Goal: Task Accomplishment & Management: Manage account settings

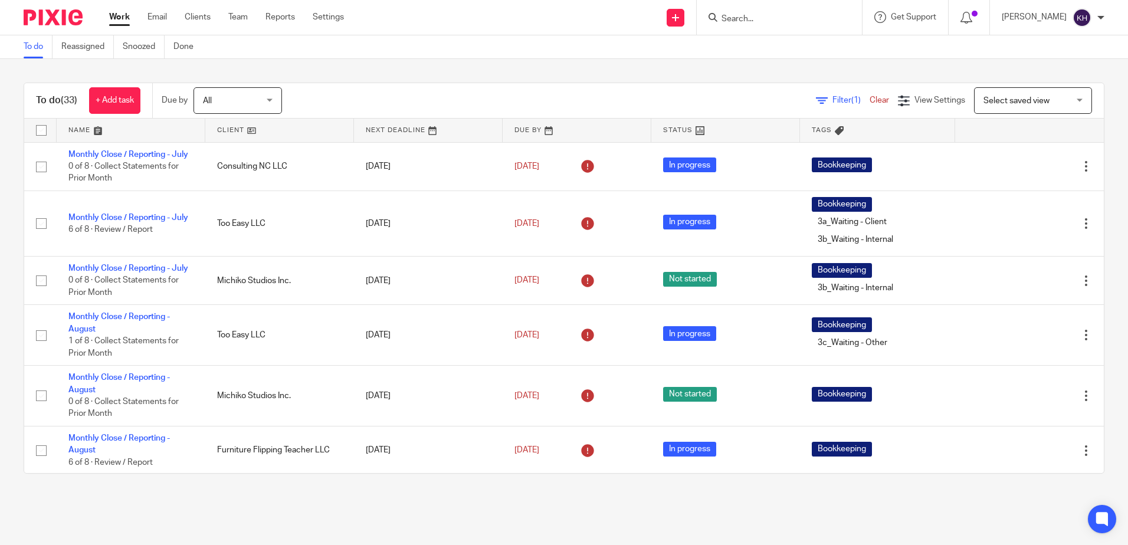
scroll to position [118, 0]
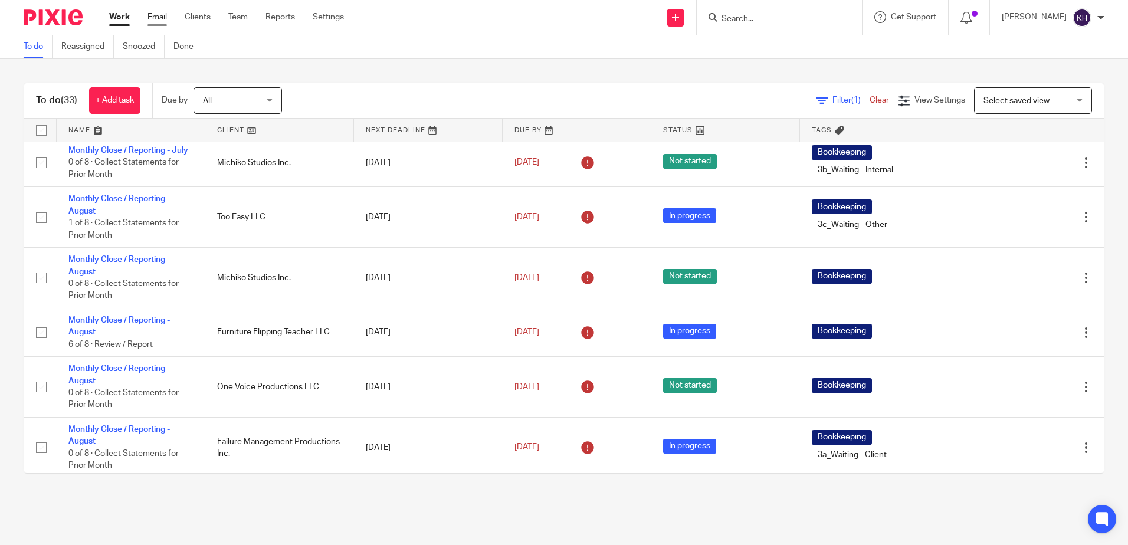
click at [158, 15] on link "Email" at bounding box center [156, 17] width 19 height 12
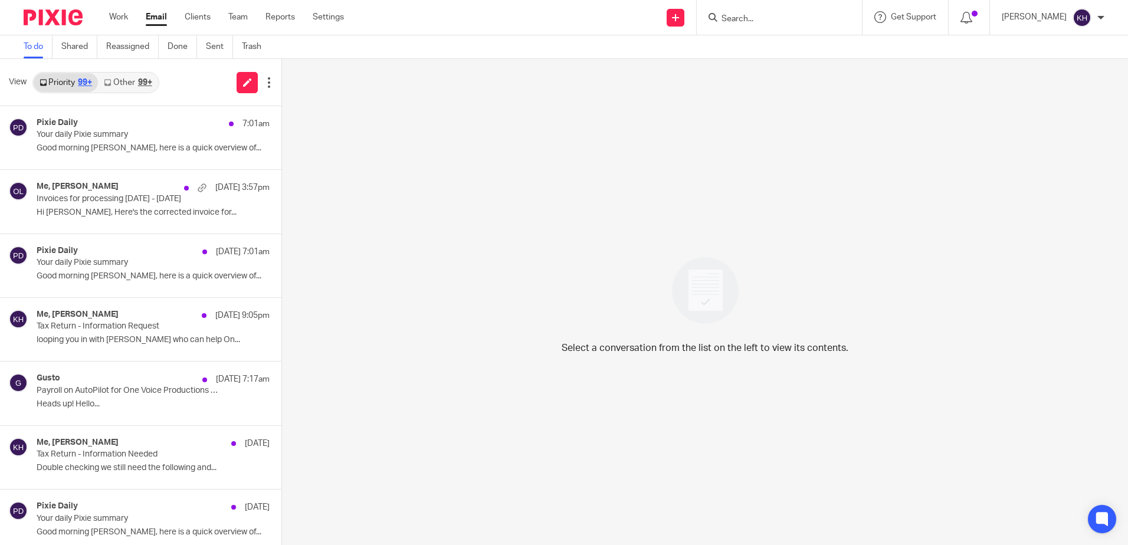
click at [138, 83] on div "99+" at bounding box center [145, 82] width 14 height 8
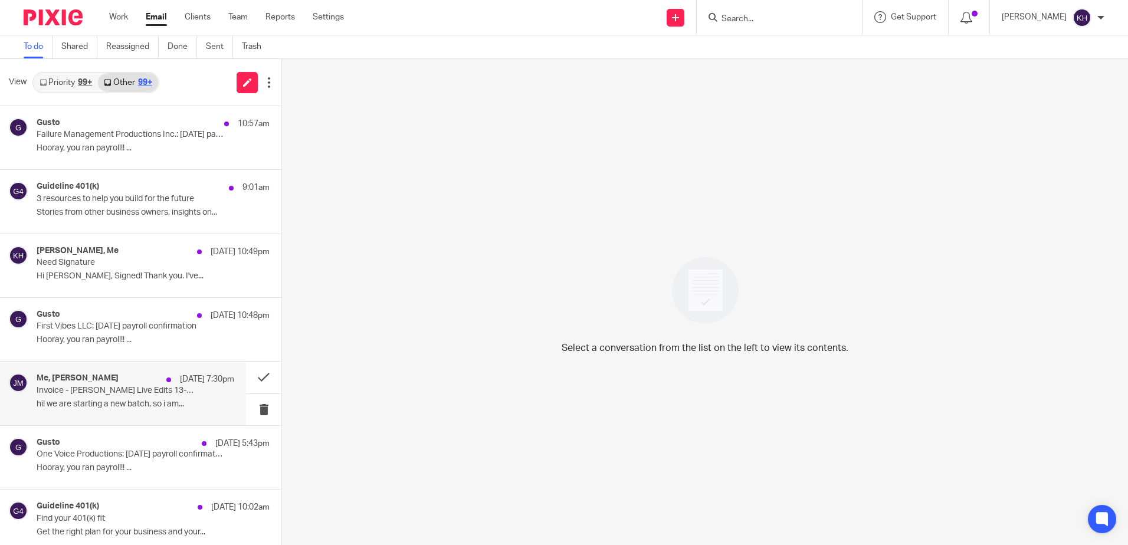
click at [173, 404] on p "hi! we are starting a new batch, so i am..." at bounding box center [136, 404] width 198 height 10
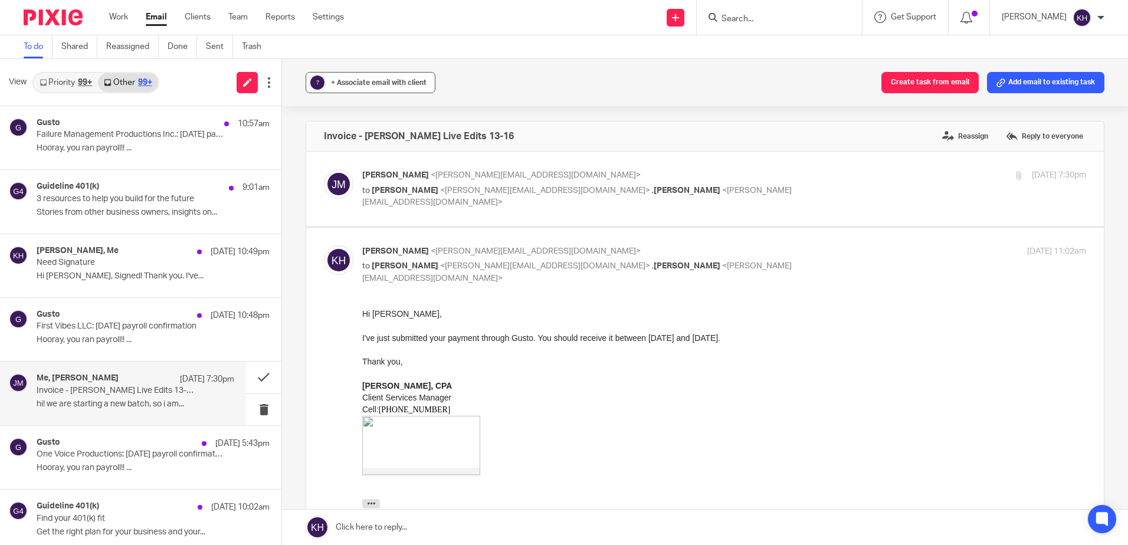
click at [369, 82] on span "+ Associate email with client" at bounding box center [379, 82] width 96 height 7
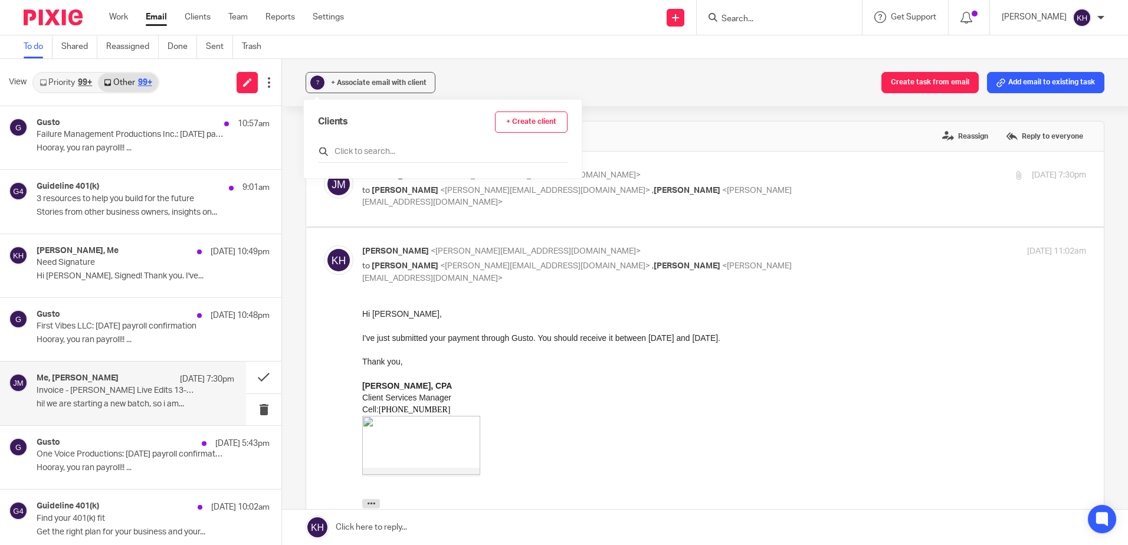
click at [372, 152] on input "text" at bounding box center [442, 152] width 249 height 12
type input "o"
type input "fial"
click at [327, 208] on input "checkbox" at bounding box center [322, 209] width 9 height 9
checkbox input "true"
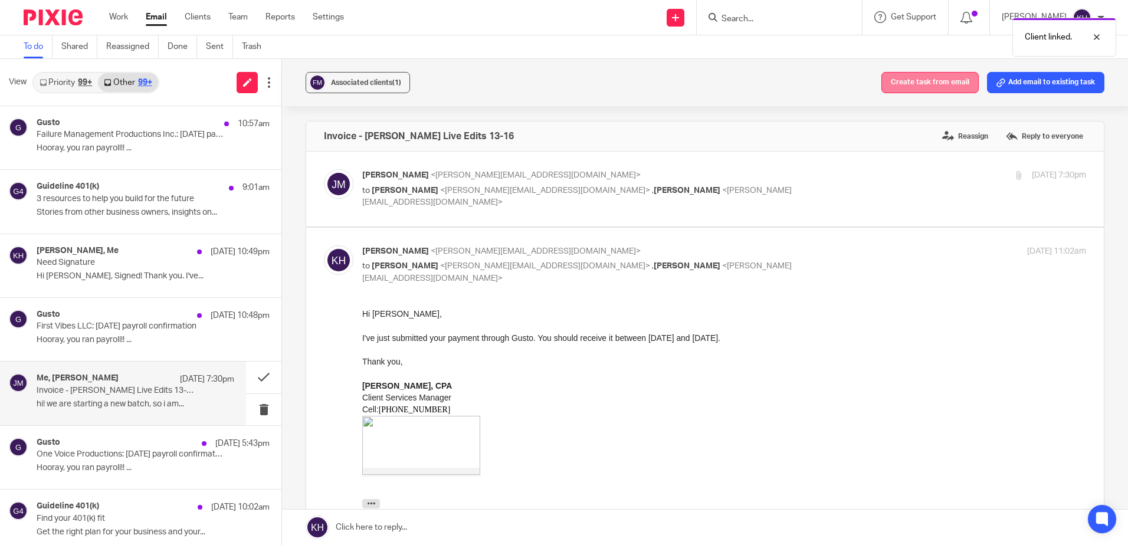
click at [928, 88] on button "Create task from email" at bounding box center [929, 82] width 97 height 21
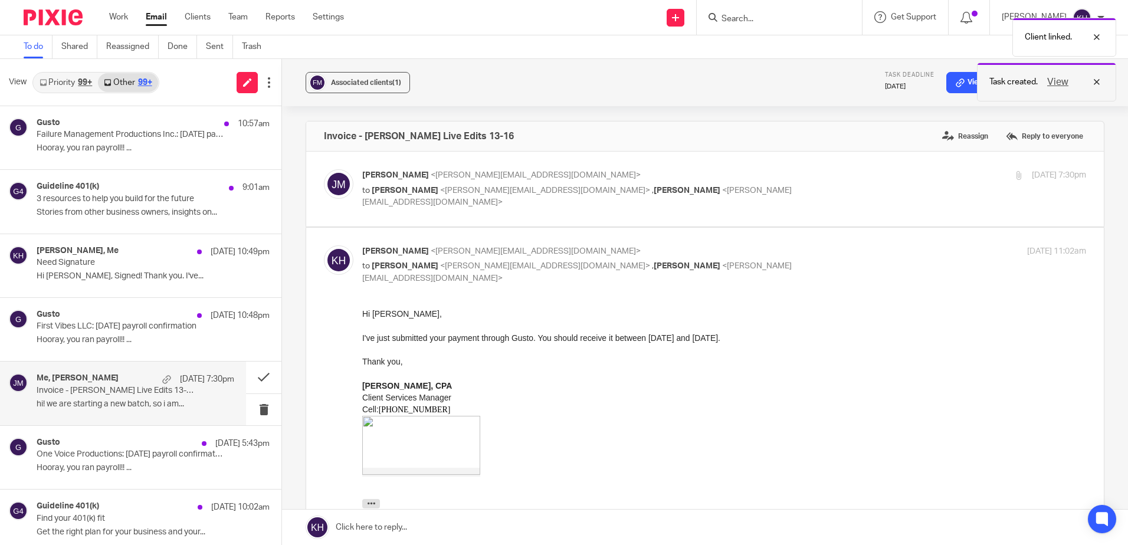
click at [1060, 84] on button "View" at bounding box center [1057, 82] width 28 height 14
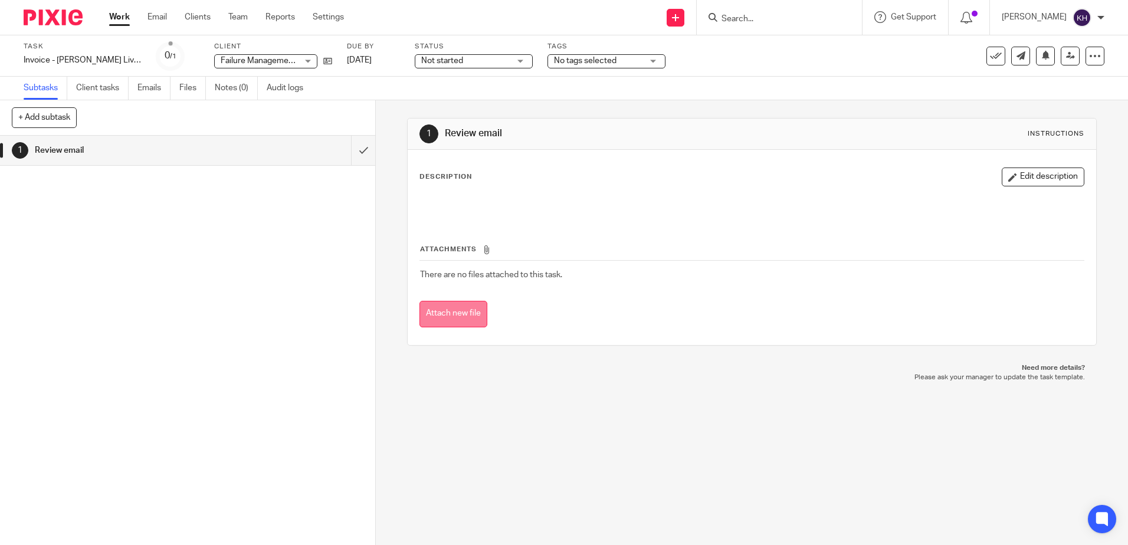
click at [442, 314] on button "Attach new file" at bounding box center [453, 314] width 68 height 27
click at [635, 61] on span "No tags selected" at bounding box center [598, 61] width 88 height 12
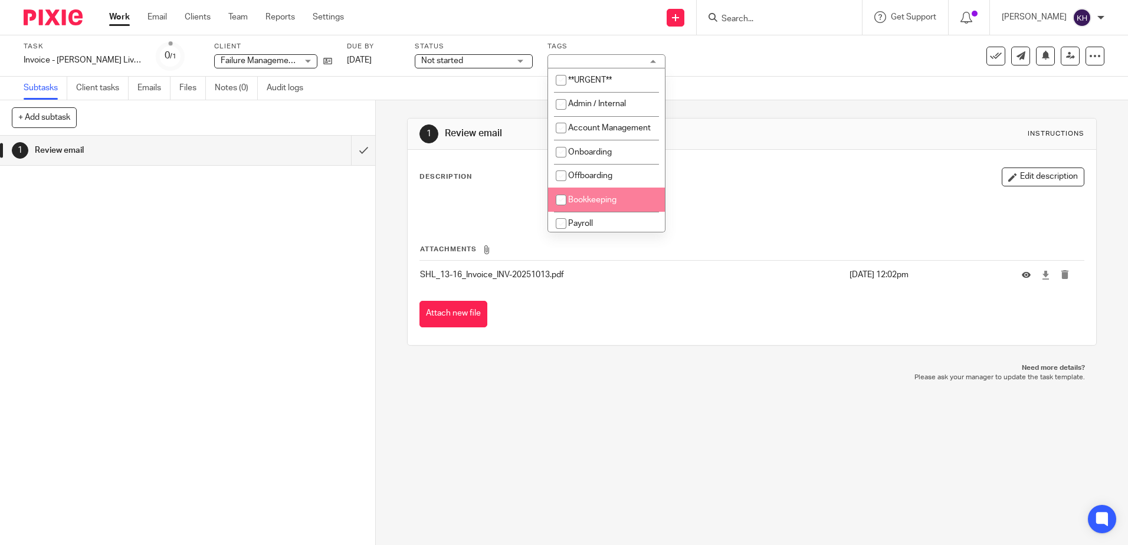
click at [560, 209] on input "checkbox" at bounding box center [561, 200] width 22 height 22
checkbox input "true"
click at [685, 399] on div "1 Review email Instructions Description Edit description Attachments SHL_13-16_…" at bounding box center [752, 322] width 752 height 445
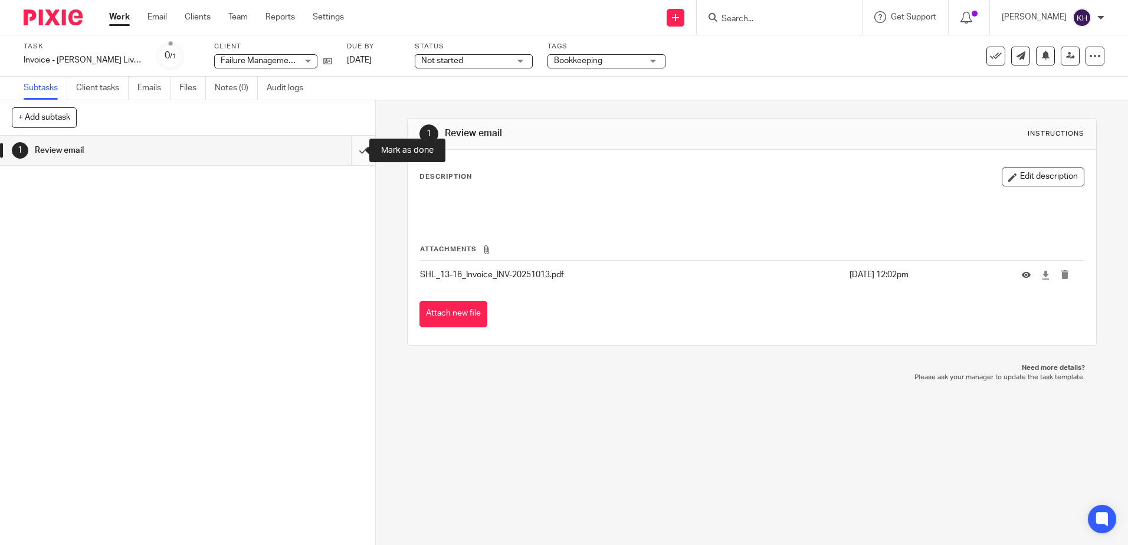
click at [350, 152] on input "submit" at bounding box center [187, 150] width 375 height 29
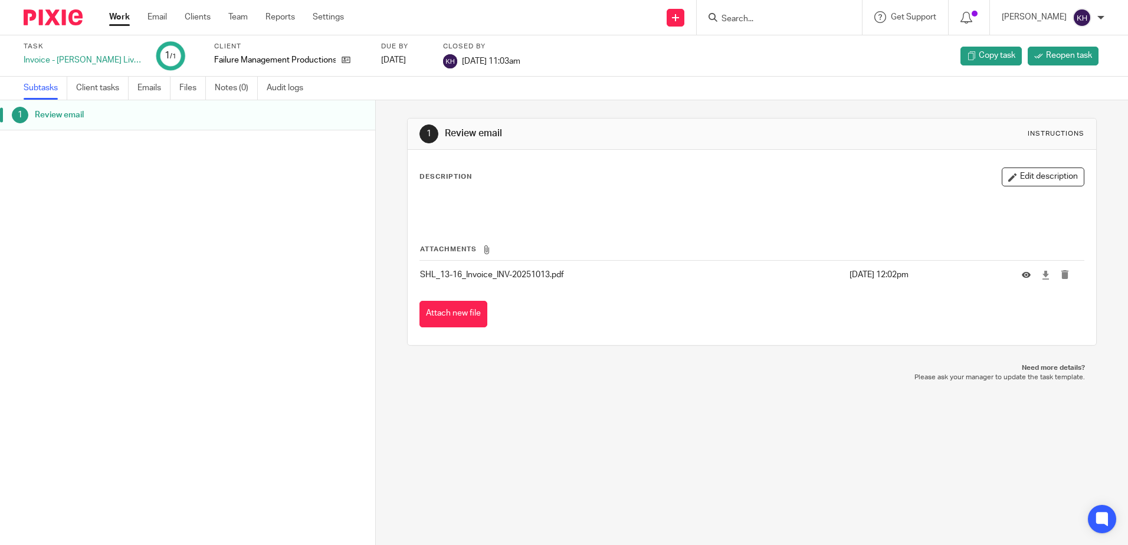
click at [123, 17] on link "Work" at bounding box center [119, 17] width 21 height 12
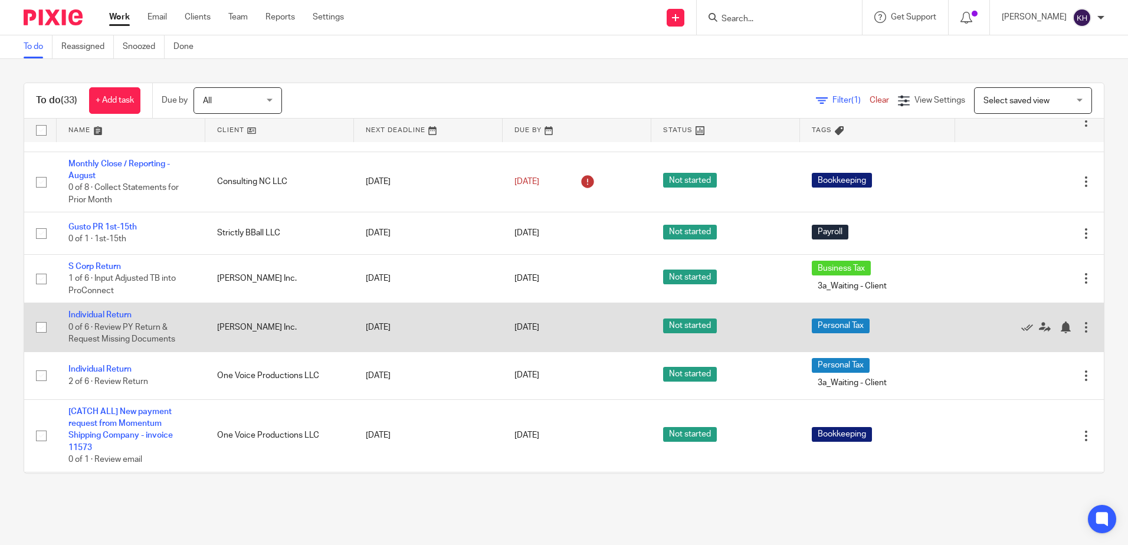
scroll to position [472, 0]
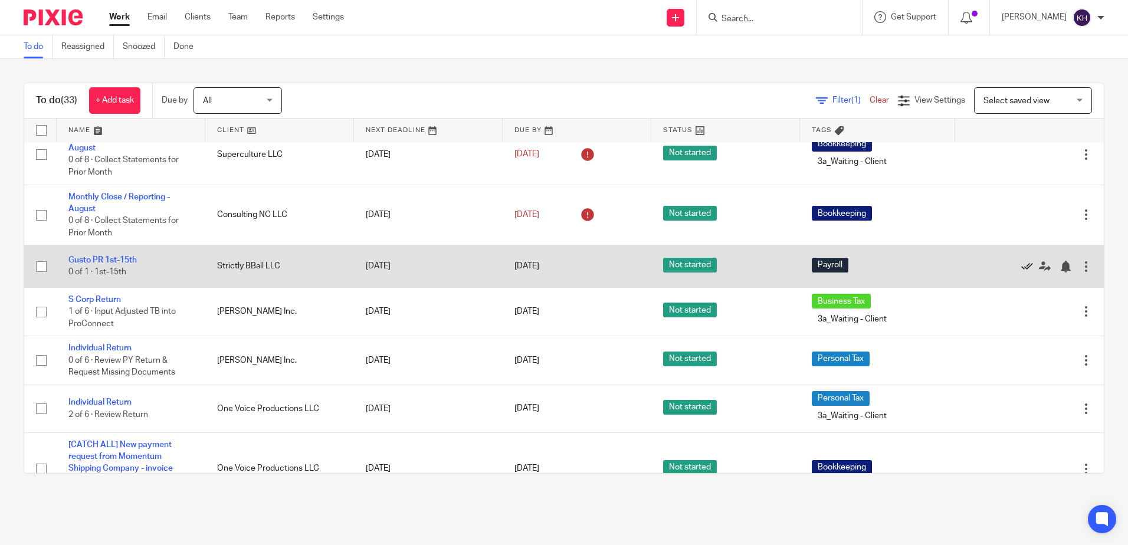
click at [1021, 272] on icon at bounding box center [1027, 267] width 12 height 12
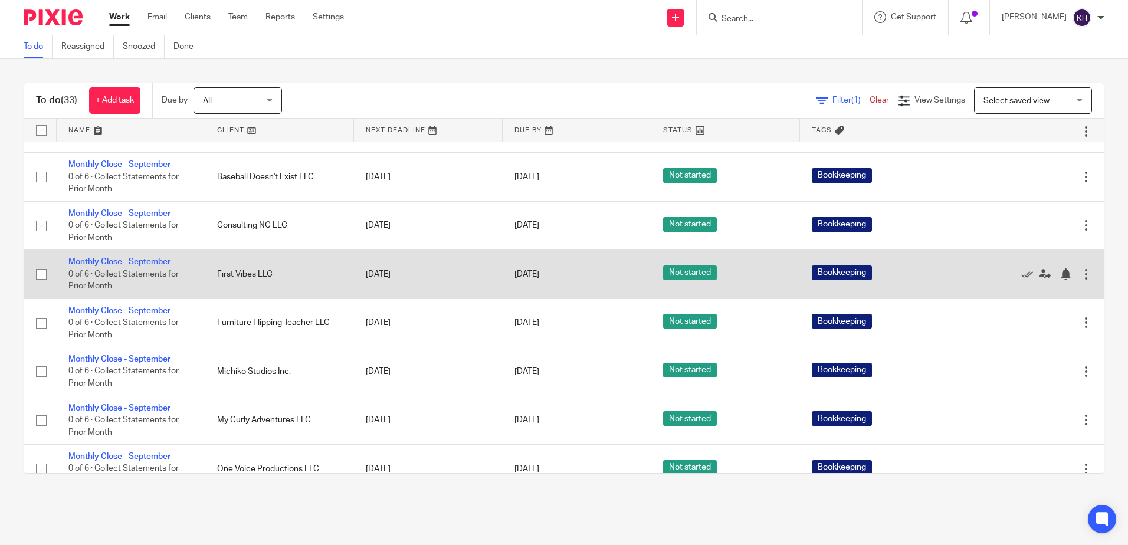
scroll to position [944, 0]
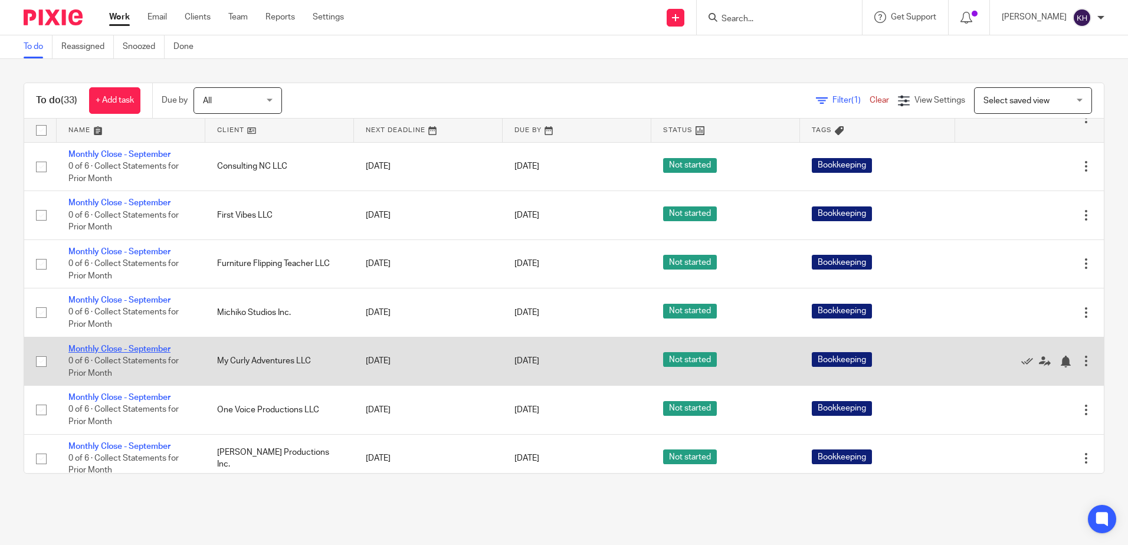
click at [153, 353] on link "Monthly Close - September" at bounding box center [119, 349] width 102 height 8
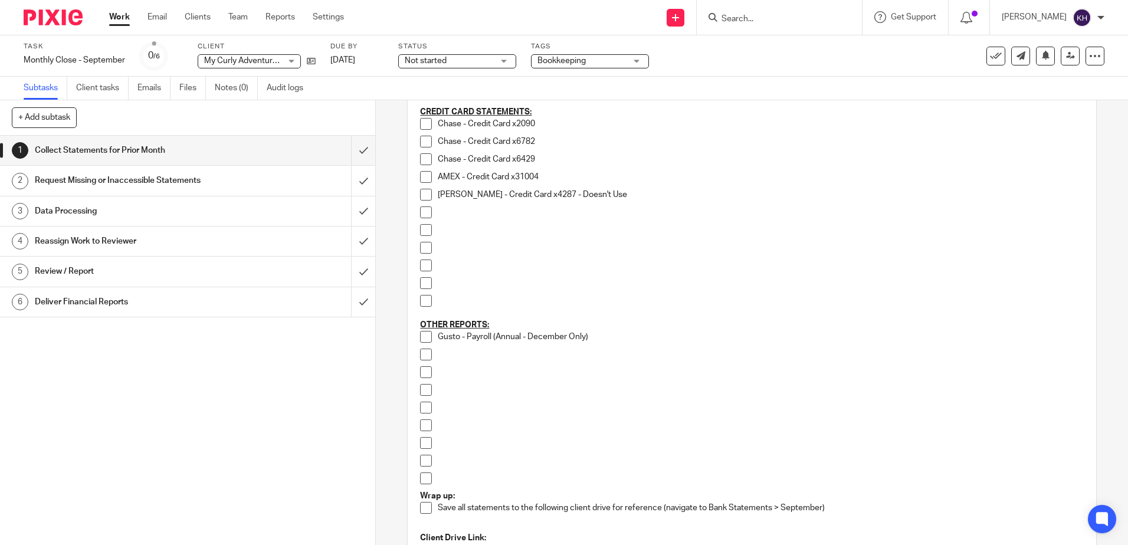
scroll to position [413, 0]
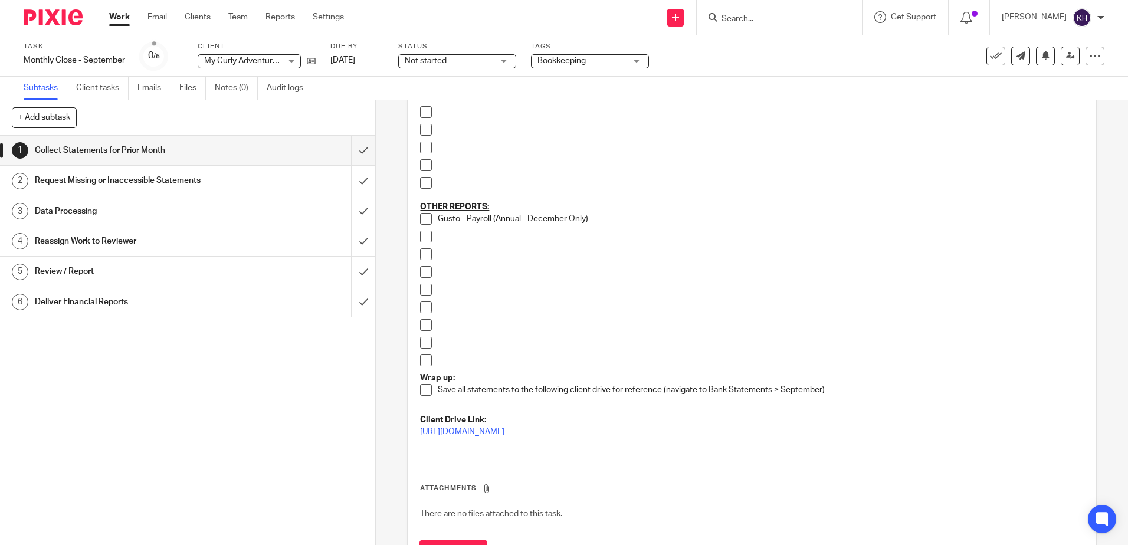
click at [424, 223] on span at bounding box center [426, 219] width 12 height 12
click at [299, 224] on link "3 Data Processing" at bounding box center [175, 210] width 351 height 29
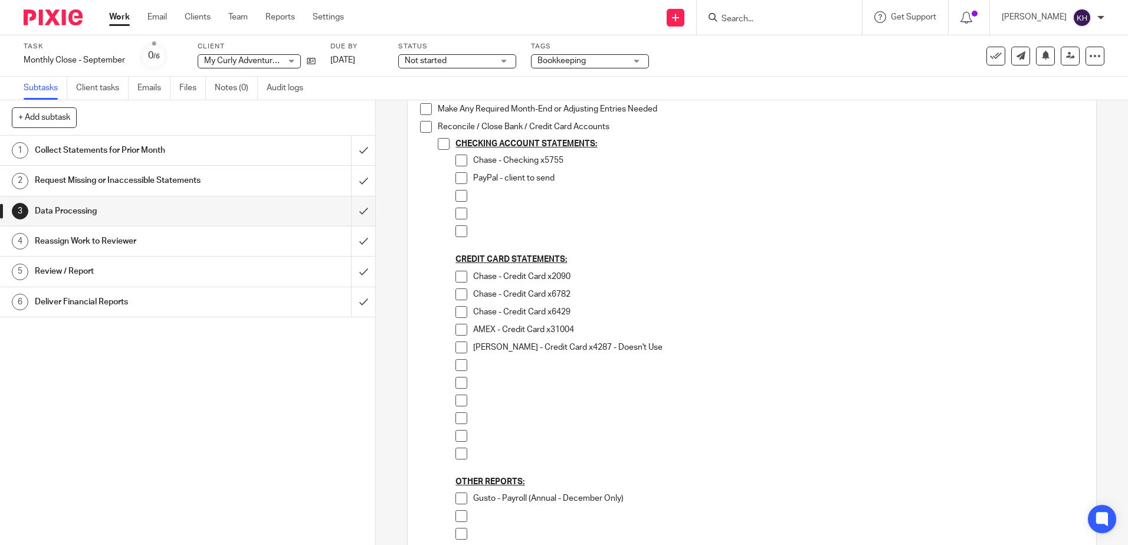
scroll to position [236, 0]
click at [458, 500] on span at bounding box center [461, 498] width 12 height 12
click at [277, 136] on link "1 Collect Statements for Prior Month" at bounding box center [175, 150] width 351 height 29
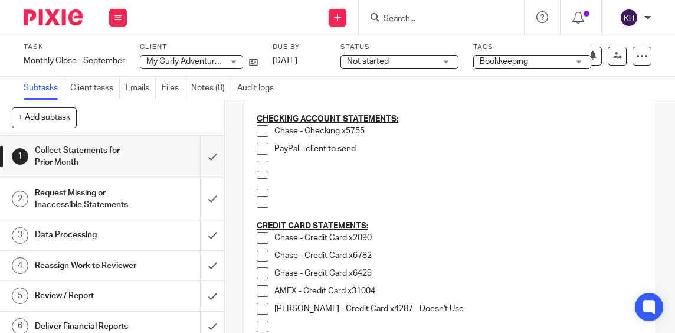
scroll to position [118, 0]
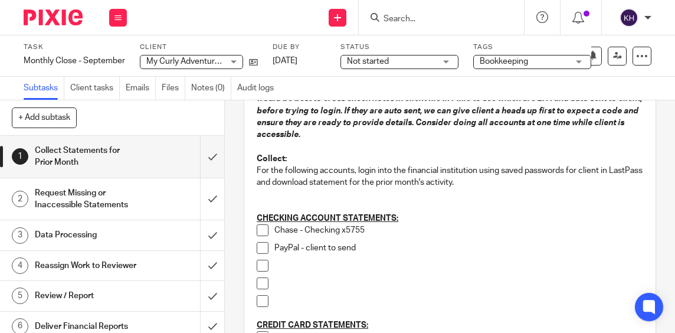
click at [259, 228] on span at bounding box center [263, 230] width 12 height 12
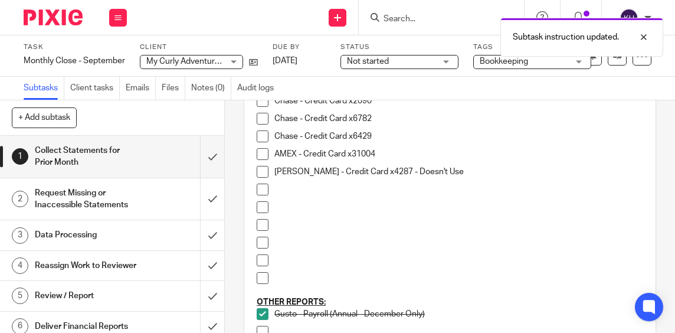
scroll to position [295, 0]
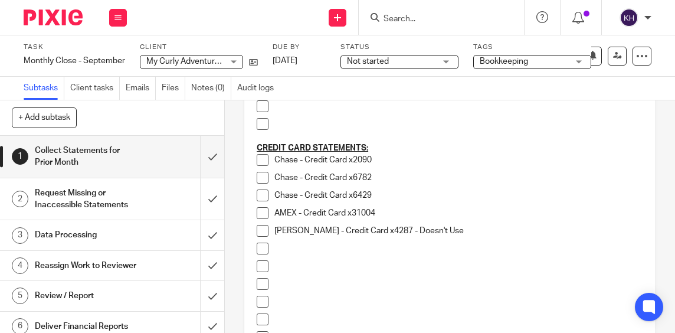
click at [258, 198] on span at bounding box center [263, 195] width 12 height 12
click at [260, 155] on span at bounding box center [263, 160] width 12 height 12
drag, startPoint x: 260, startPoint y: 177, endPoint x: 296, endPoint y: 245, distance: 76.8
click at [260, 177] on span at bounding box center [263, 178] width 12 height 12
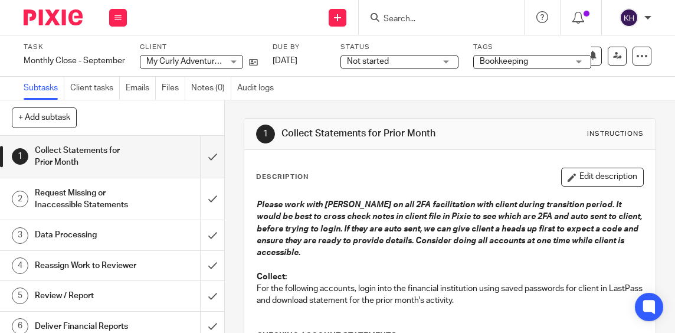
scroll to position [0, 0]
click at [600, 173] on button "Edit description" at bounding box center [602, 176] width 83 height 19
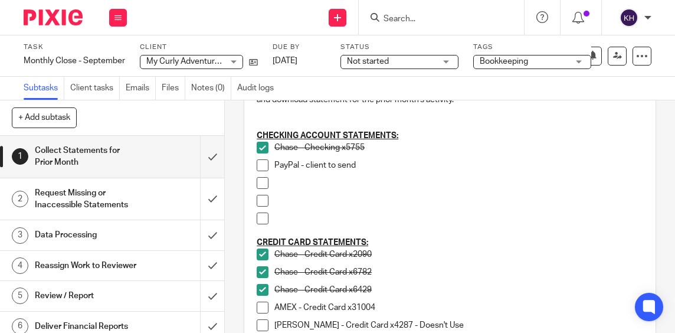
scroll to position [236, 0]
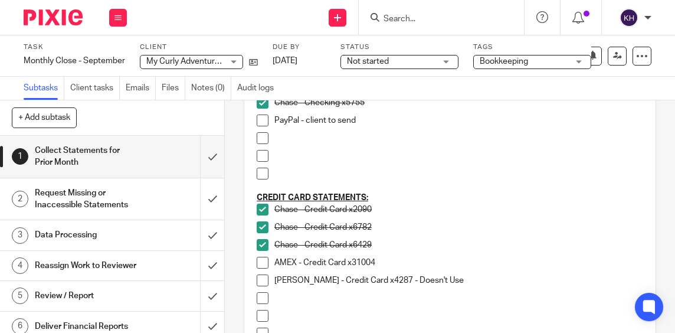
click at [425, 260] on p "AMEX - Credit Card x31004" at bounding box center [458, 263] width 369 height 12
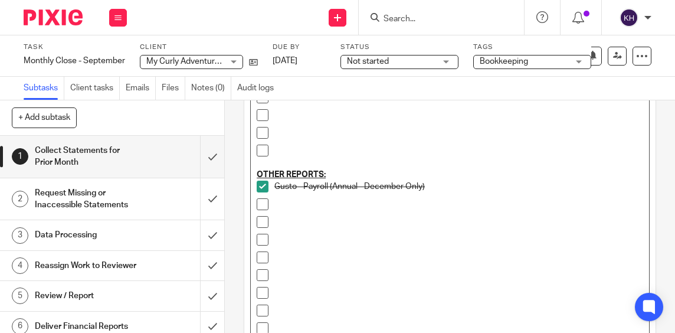
scroll to position [688, 0]
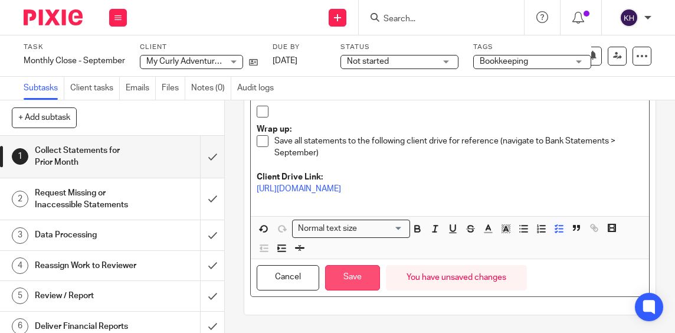
click at [346, 275] on button "Save" at bounding box center [352, 277] width 55 height 25
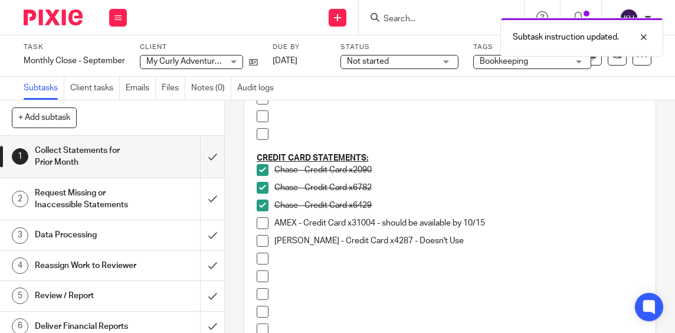
scroll to position [284, 0]
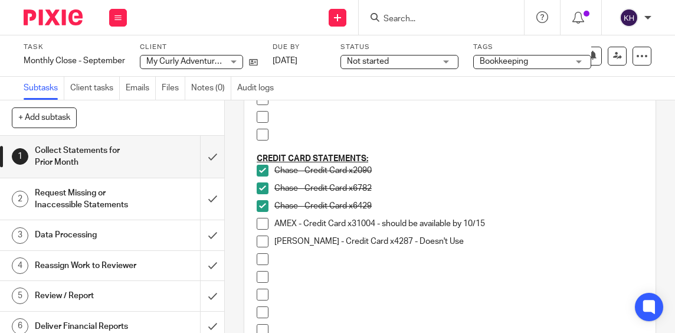
click at [257, 239] on span at bounding box center [263, 241] width 12 height 12
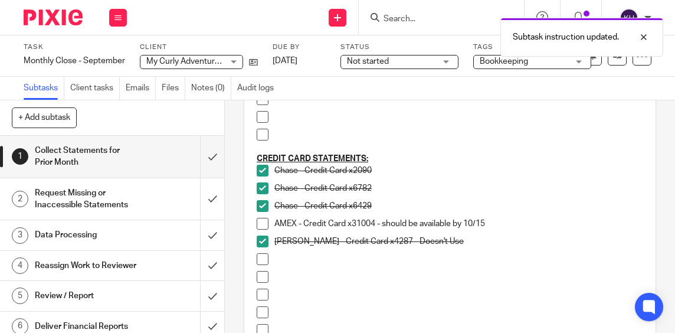
click at [127, 240] on h1 "Data Processing" at bounding box center [86, 235] width 103 height 18
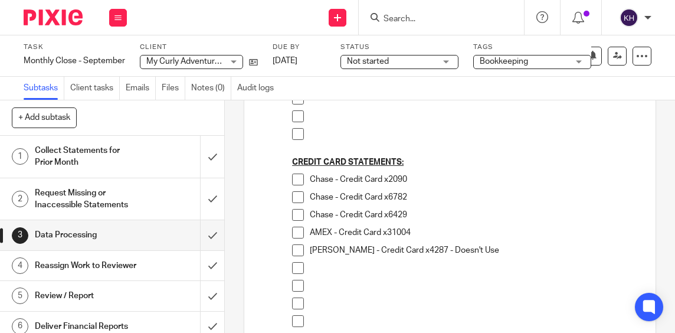
scroll to position [354, 0]
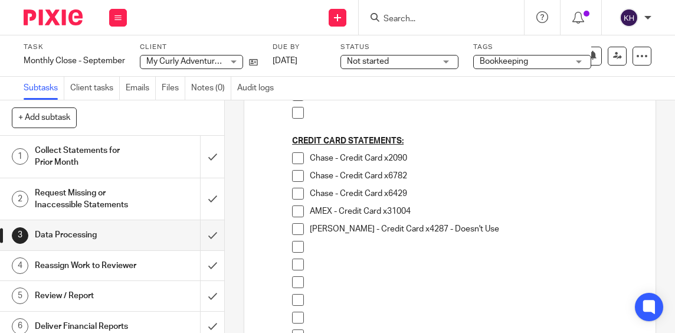
click at [294, 231] on span at bounding box center [298, 229] width 12 height 12
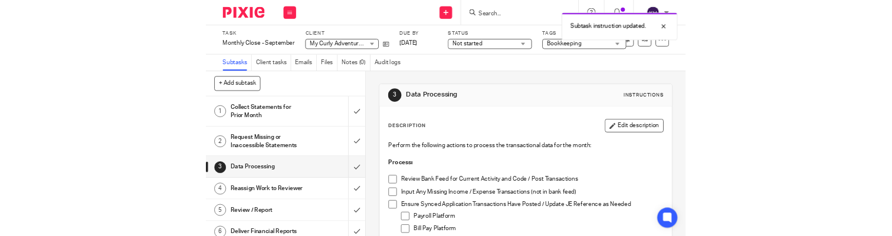
scroll to position [59, 0]
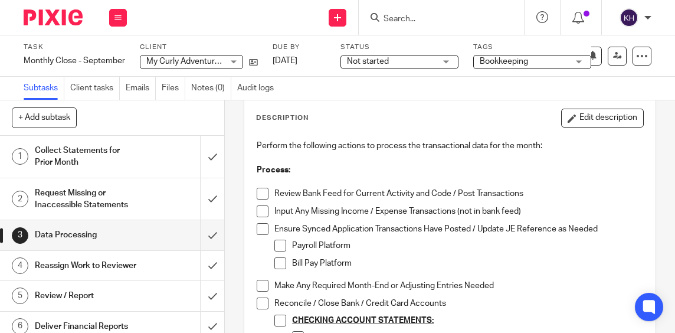
click at [357, 61] on span "Not started" at bounding box center [368, 61] width 42 height 8
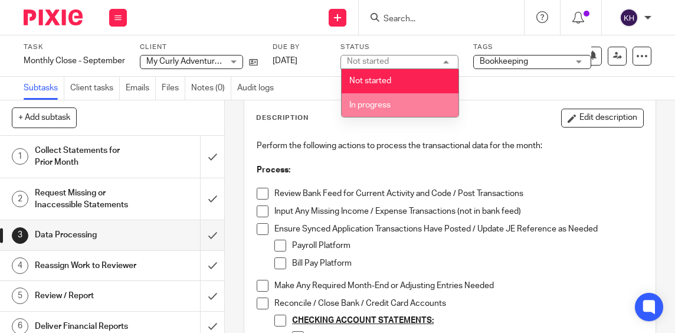
click at [363, 99] on li "In progress" at bounding box center [399, 105] width 117 height 24
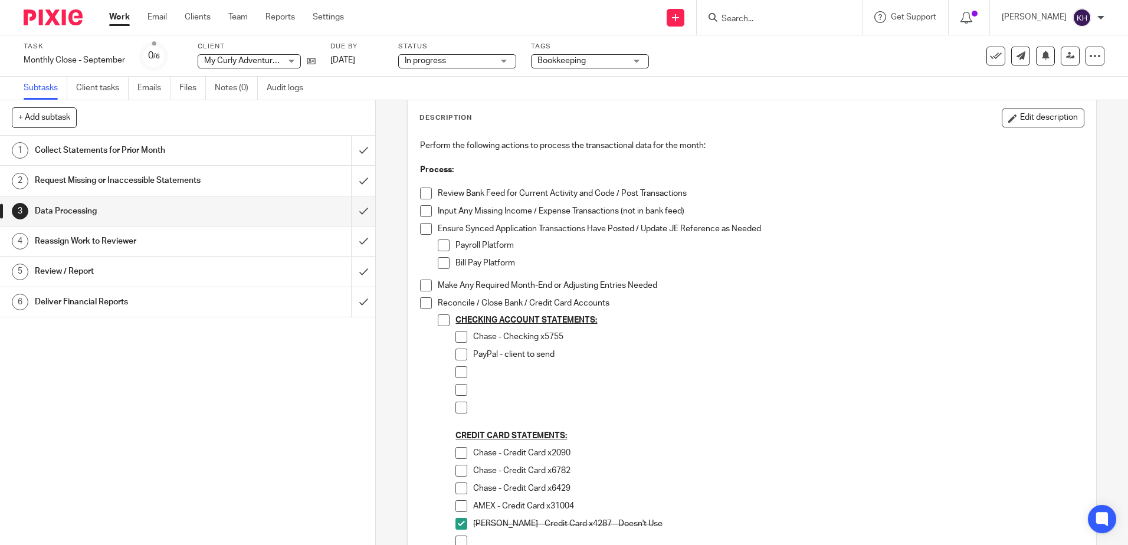
drag, startPoint x: 122, startPoint y: 5, endPoint x: 121, endPoint y: 11, distance: 5.9
click at [122, 5] on div "Work Email Clients Team Reports Settings Work Email Clients Team Reports Settin…" at bounding box center [229, 17] width 264 height 35
click at [123, 15] on link "Work" at bounding box center [119, 17] width 21 height 12
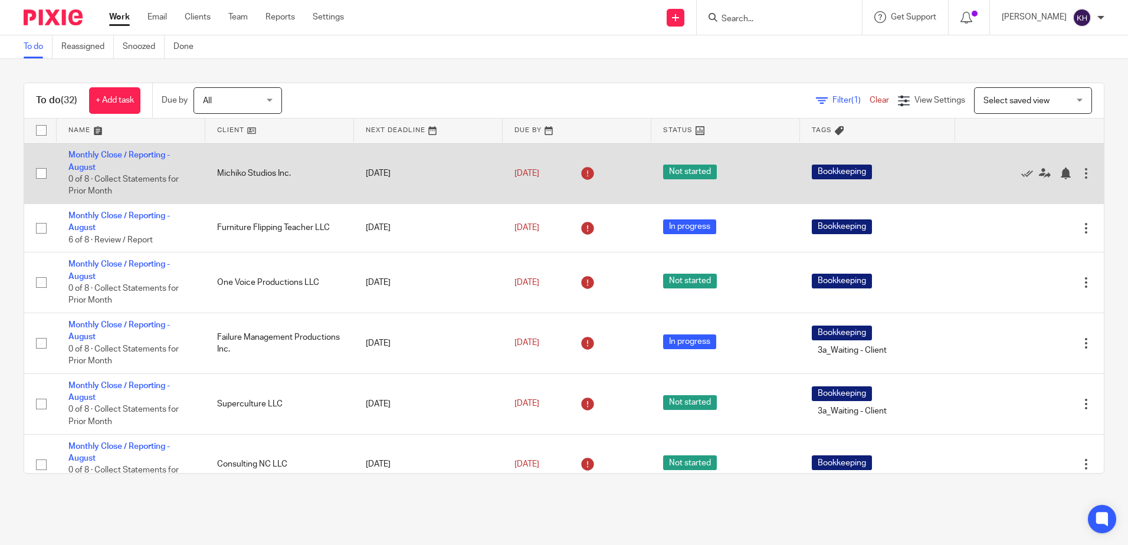
scroll to position [236, 0]
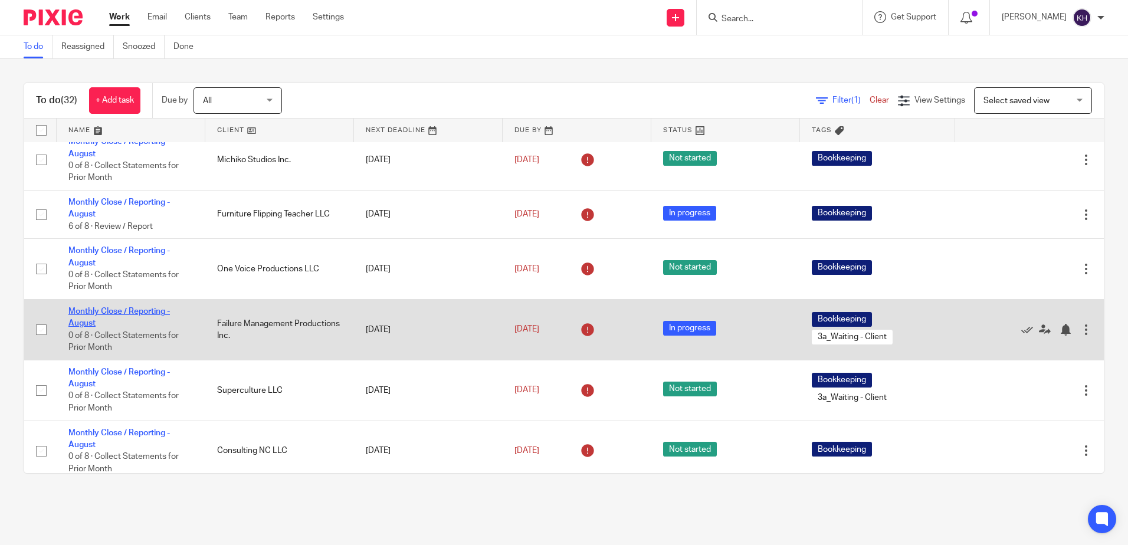
click at [147, 327] on link "Monthly Close / Reporting - August" at bounding box center [118, 317] width 101 height 20
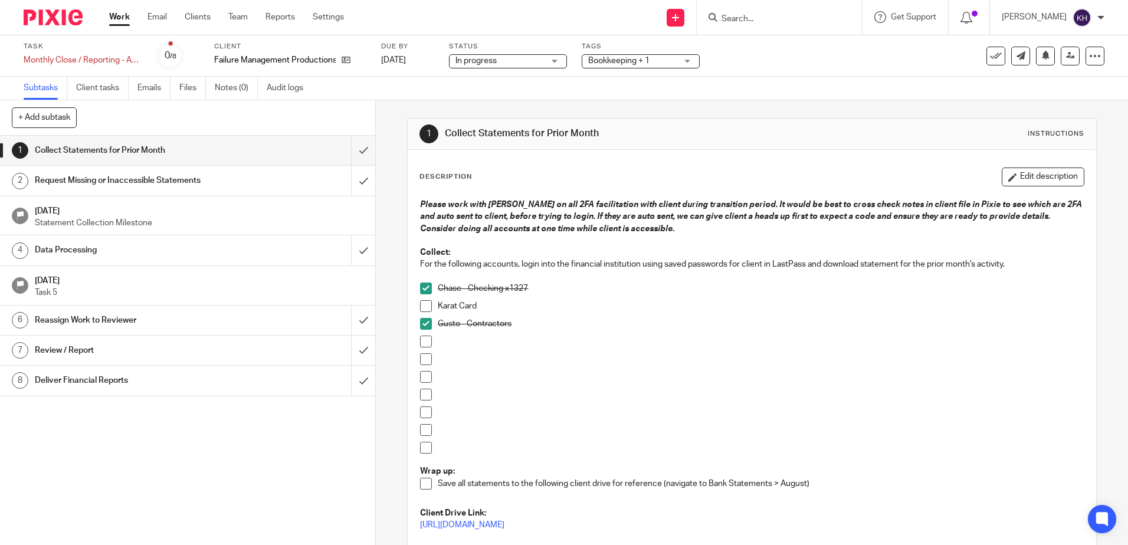
click at [117, 19] on link "Work" at bounding box center [119, 17] width 21 height 12
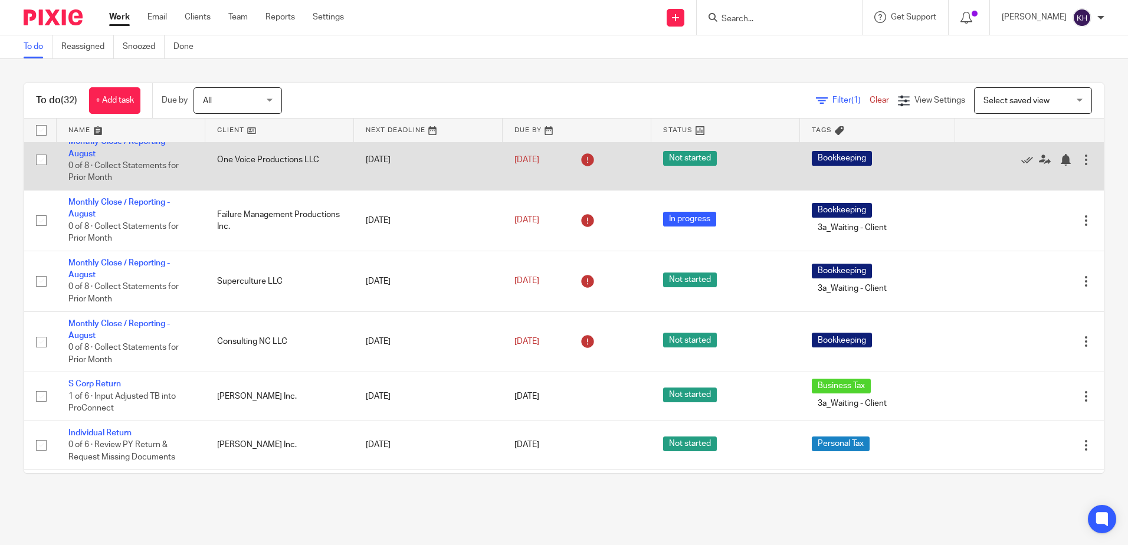
scroll to position [413, 0]
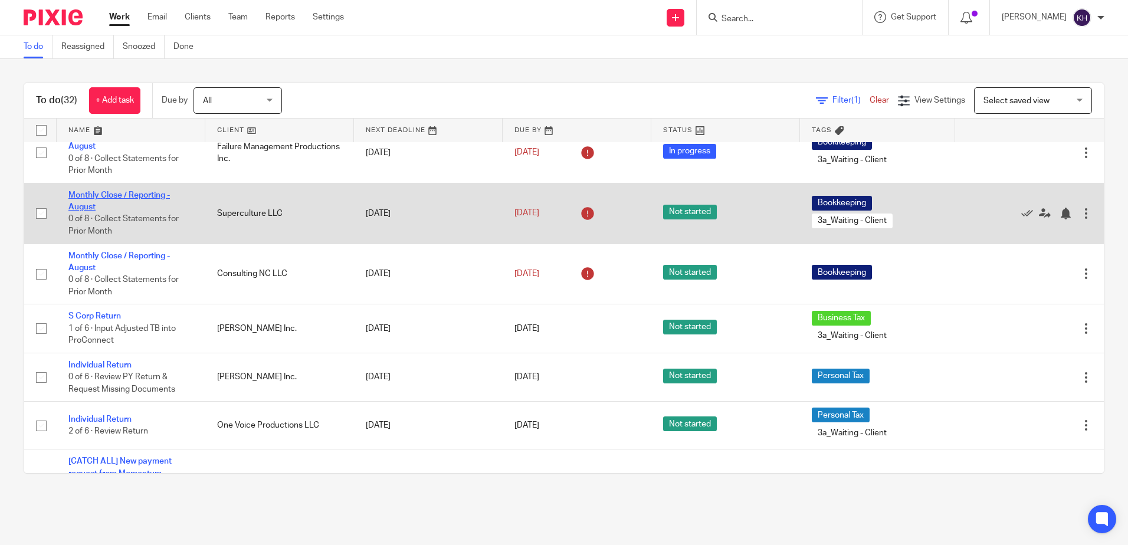
click at [127, 211] on link "Monthly Close / Reporting - August" at bounding box center [118, 201] width 101 height 20
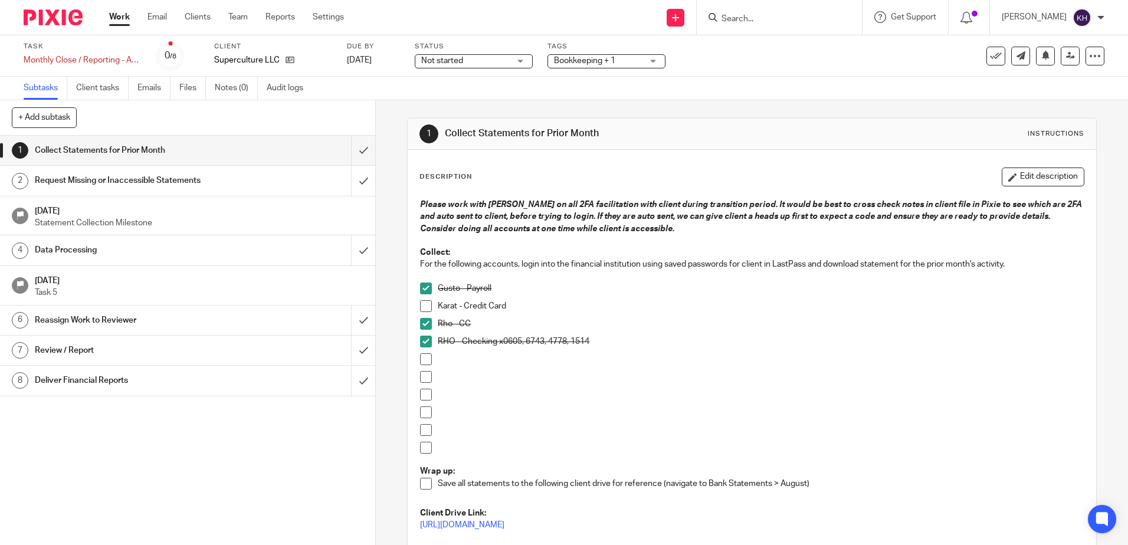
click at [121, 14] on link "Work" at bounding box center [119, 17] width 21 height 12
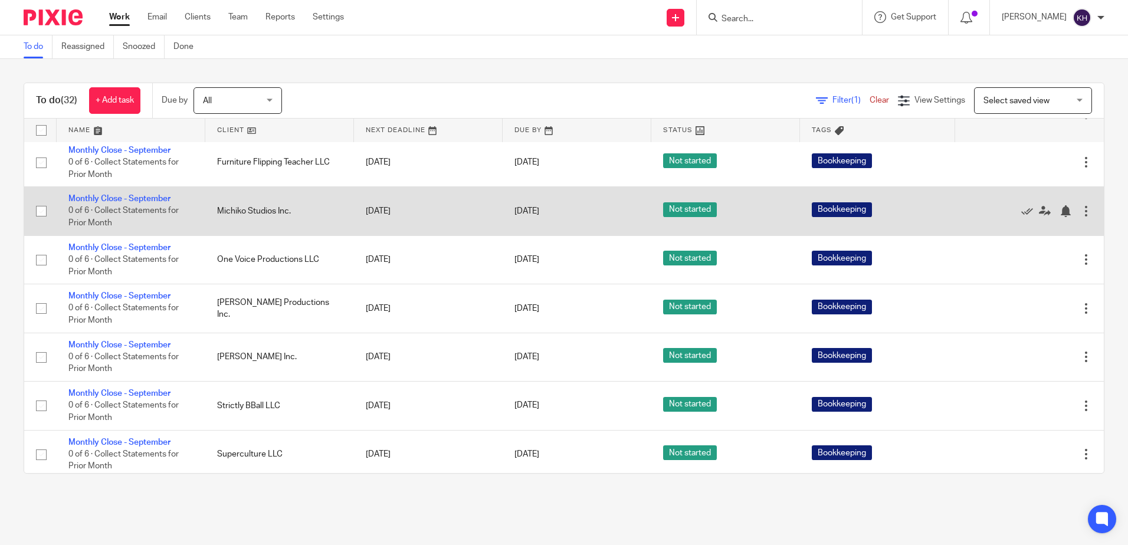
scroll to position [1062, 0]
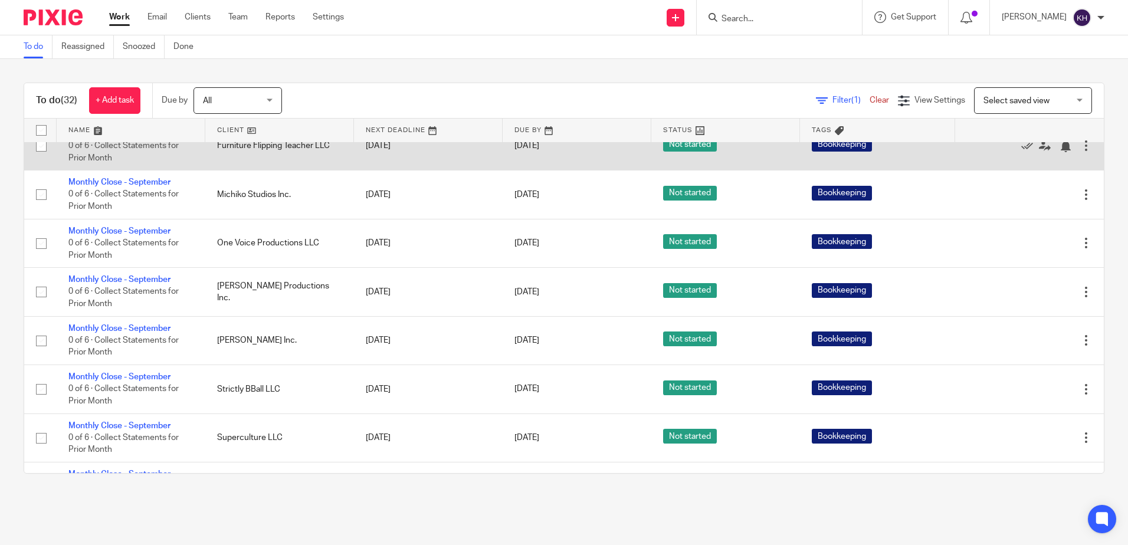
click at [156, 138] on link "Monthly Close - September" at bounding box center [119, 134] width 102 height 8
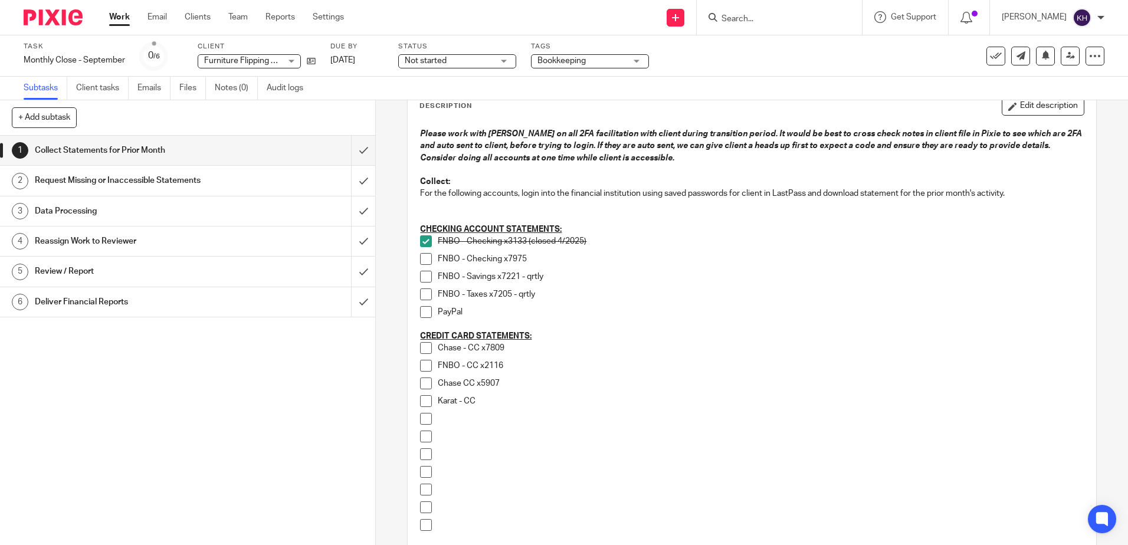
scroll to position [59, 0]
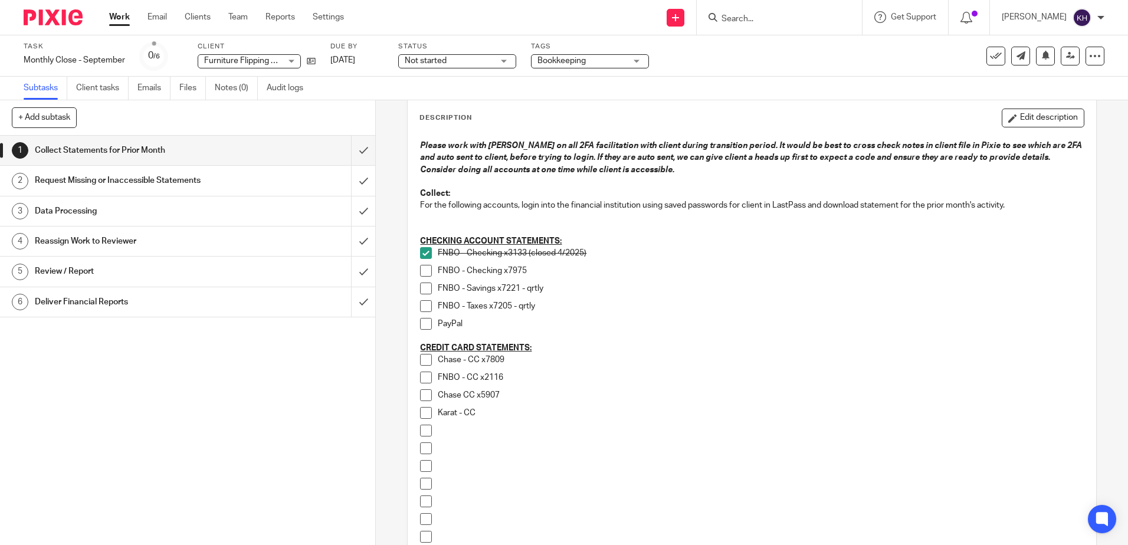
click at [121, 15] on link "Work" at bounding box center [119, 17] width 21 height 12
